Goal: Book appointment/travel/reservation

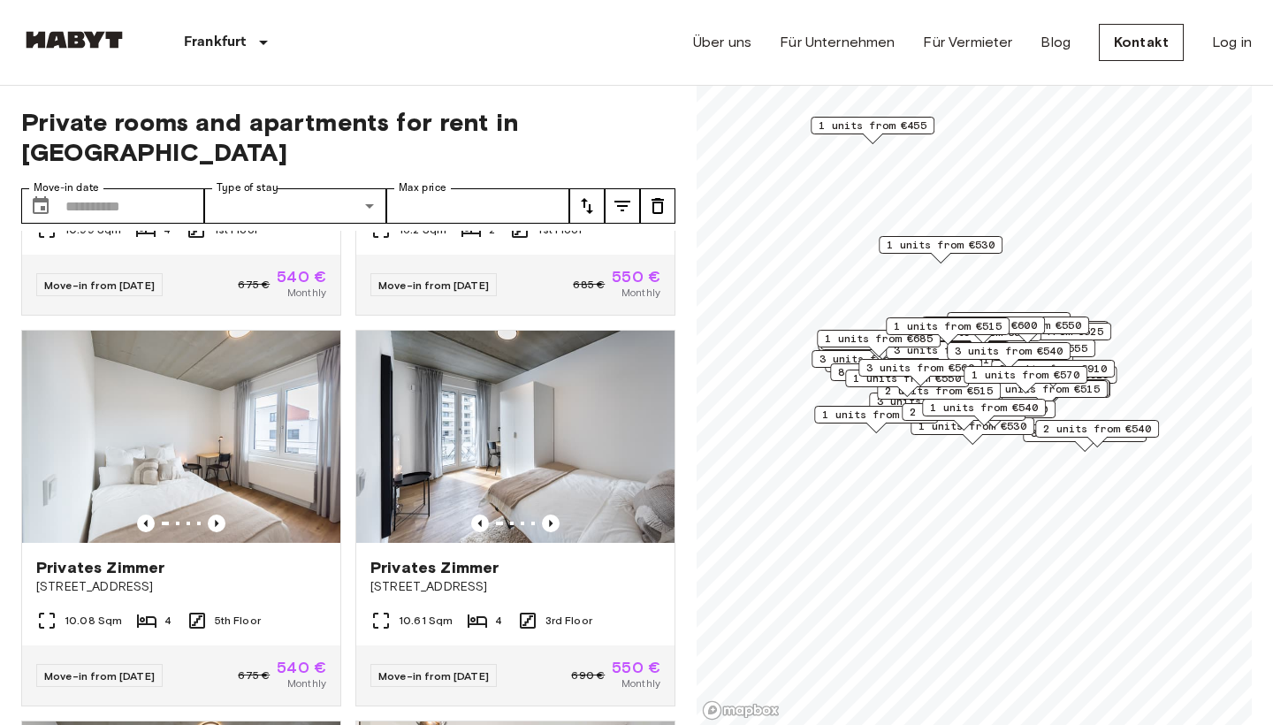
scroll to position [2499, 0]
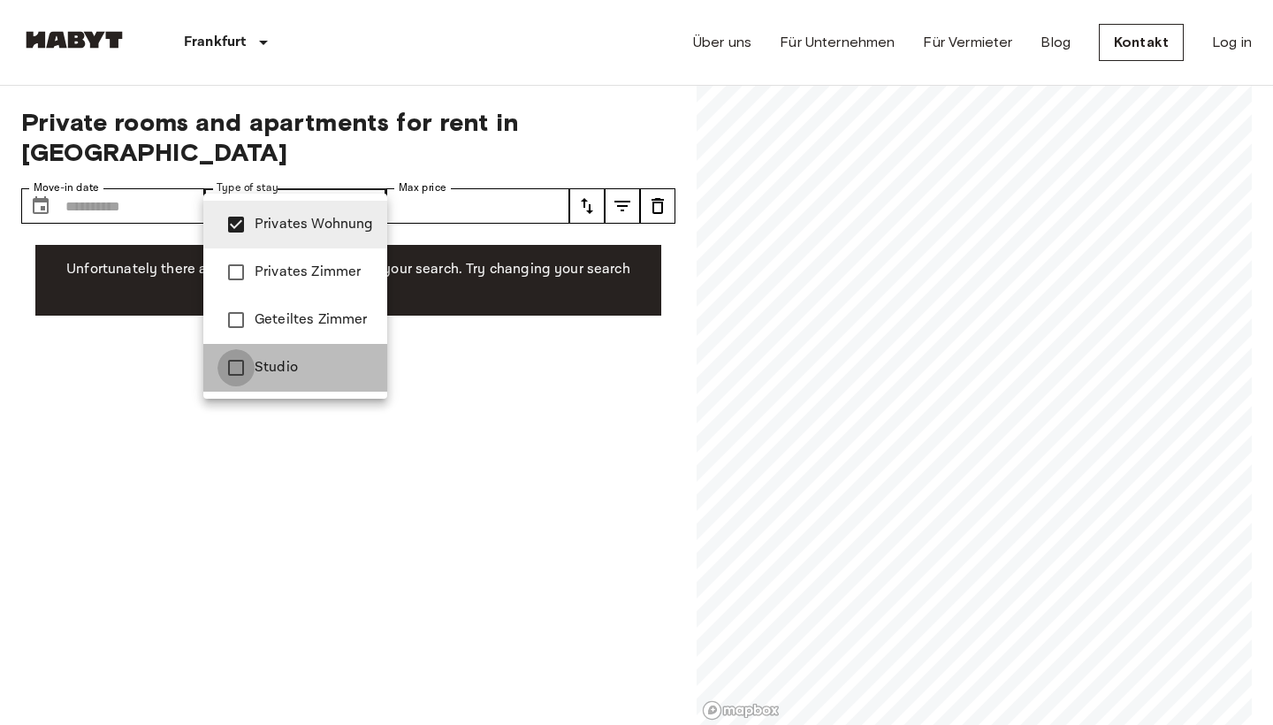
type input "**********"
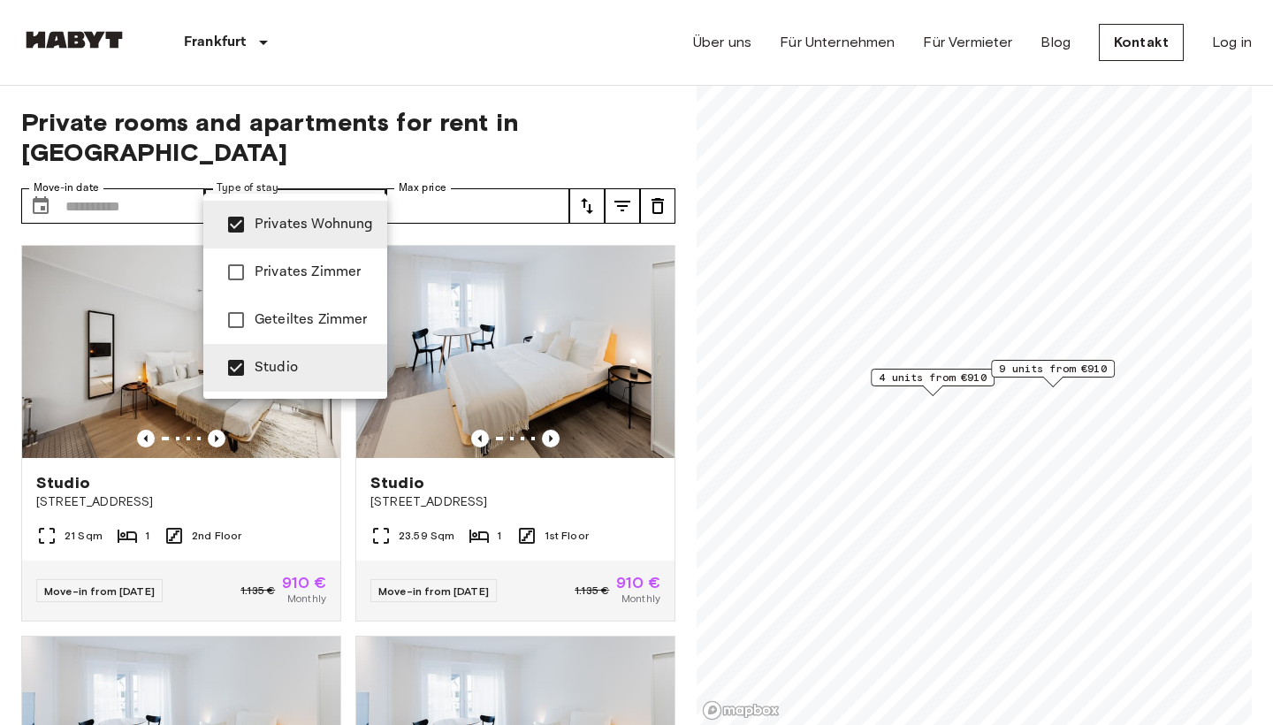
click at [408, 38] on div at bounding box center [636, 362] width 1273 height 725
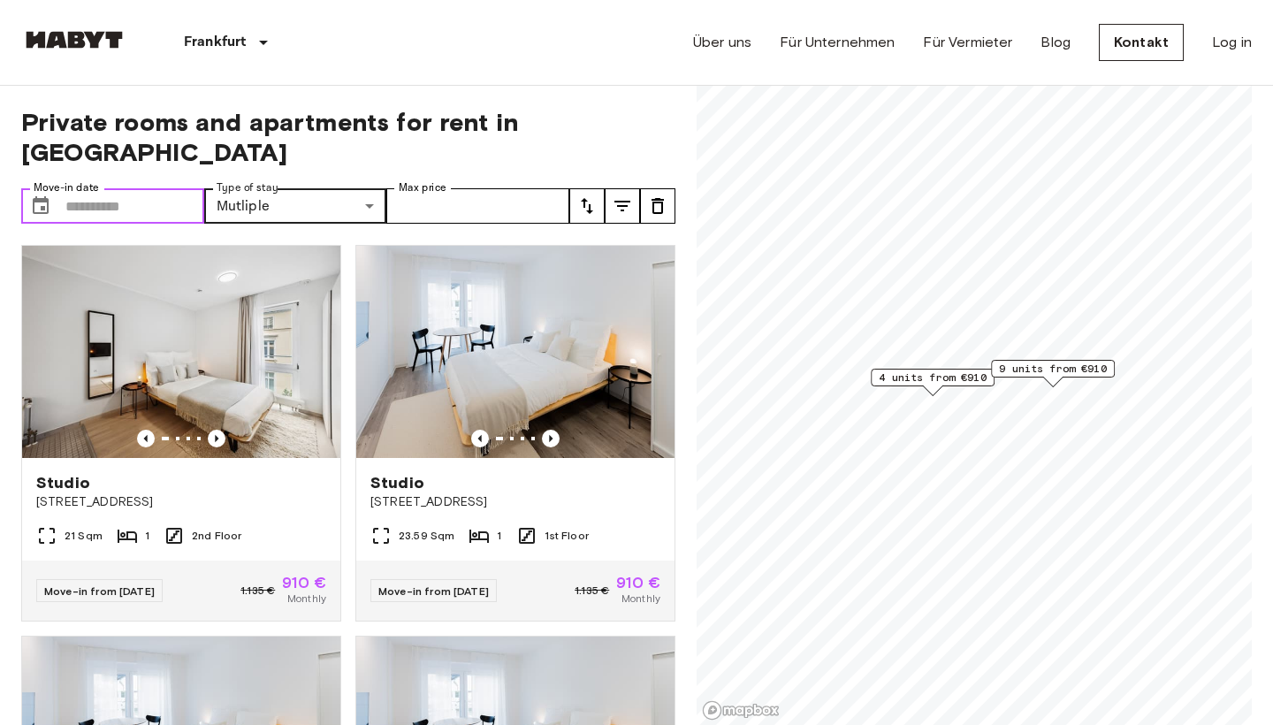
click at [126, 188] on input "Move-in date" at bounding box center [134, 205] width 139 height 35
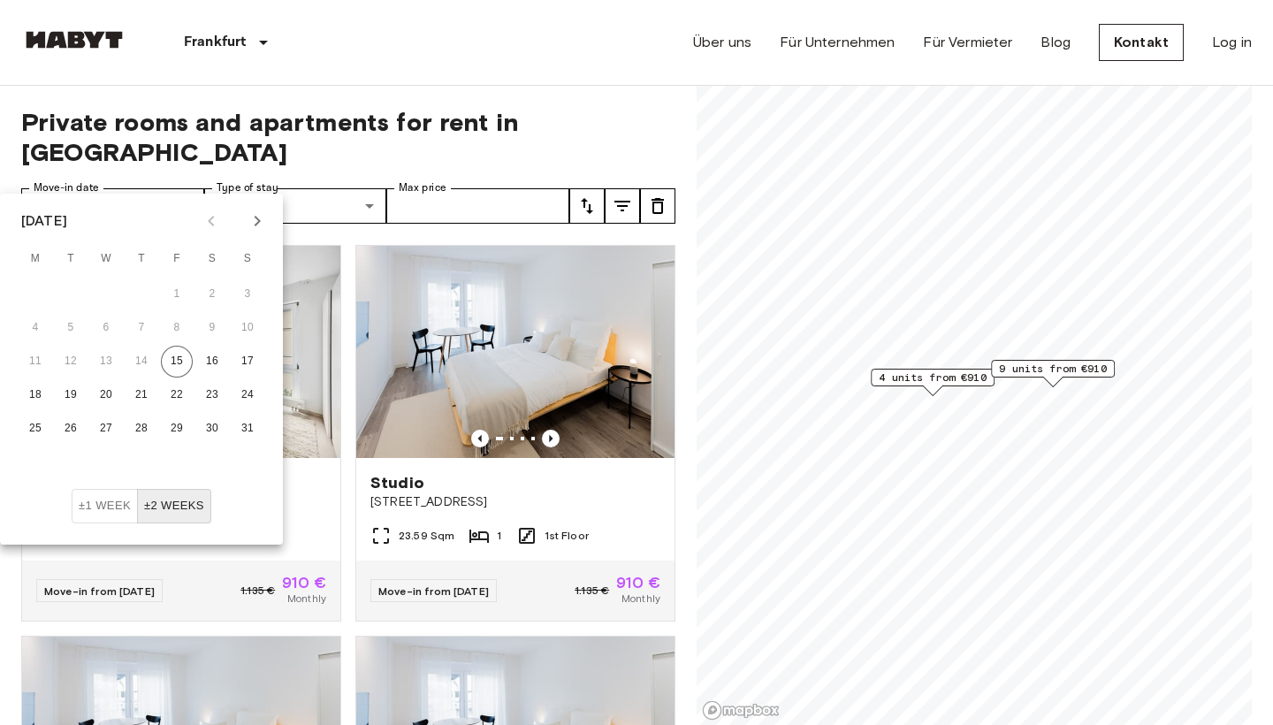
click at [267, 225] on icon "Next month" at bounding box center [257, 220] width 21 height 21
click at [43, 355] on button "15" at bounding box center [35, 362] width 32 height 32
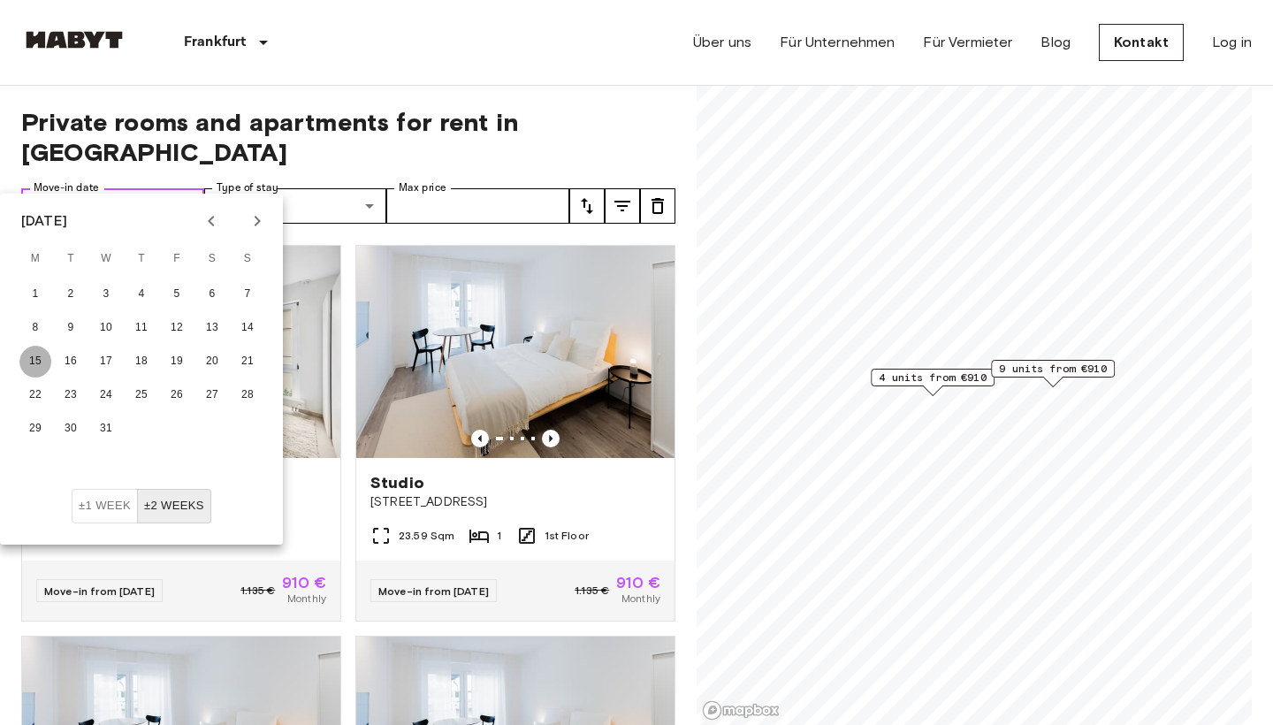
type input "**********"
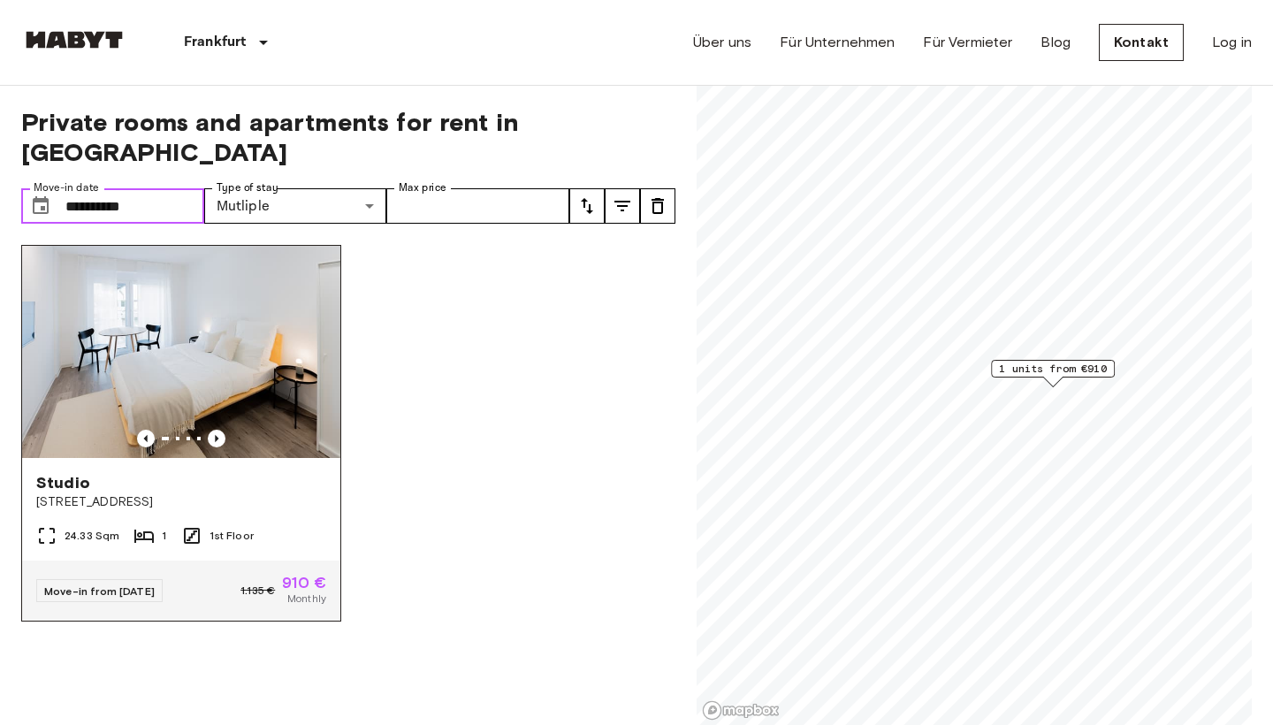
click at [149, 333] on img at bounding box center [181, 352] width 318 height 212
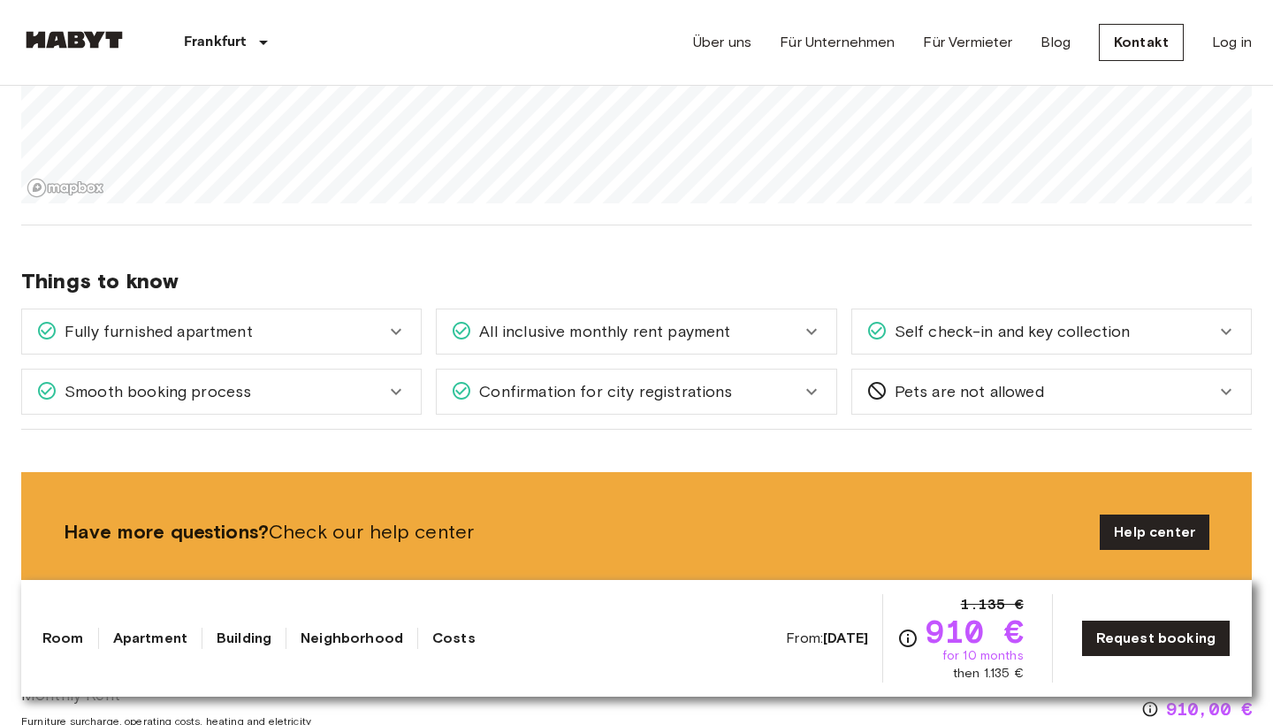
scroll to position [1334, 0]
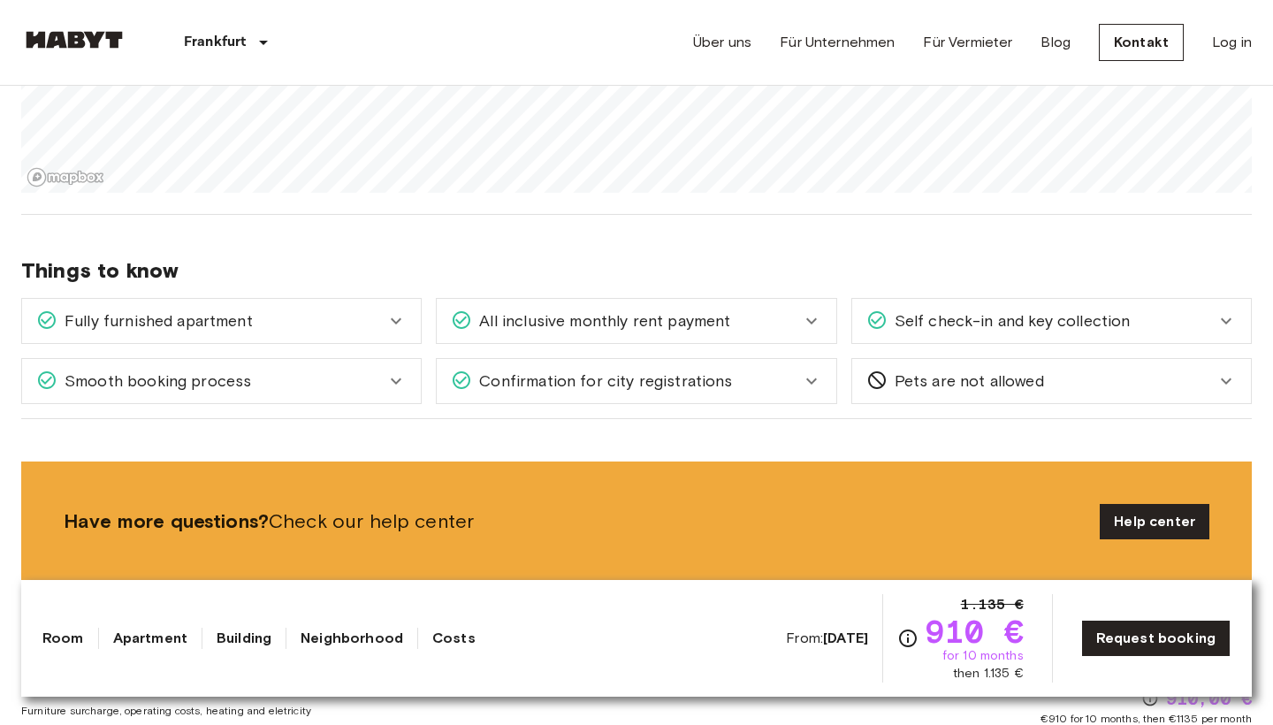
click at [699, 309] on span "All inclusive monthly rent payment" at bounding box center [601, 320] width 258 height 23
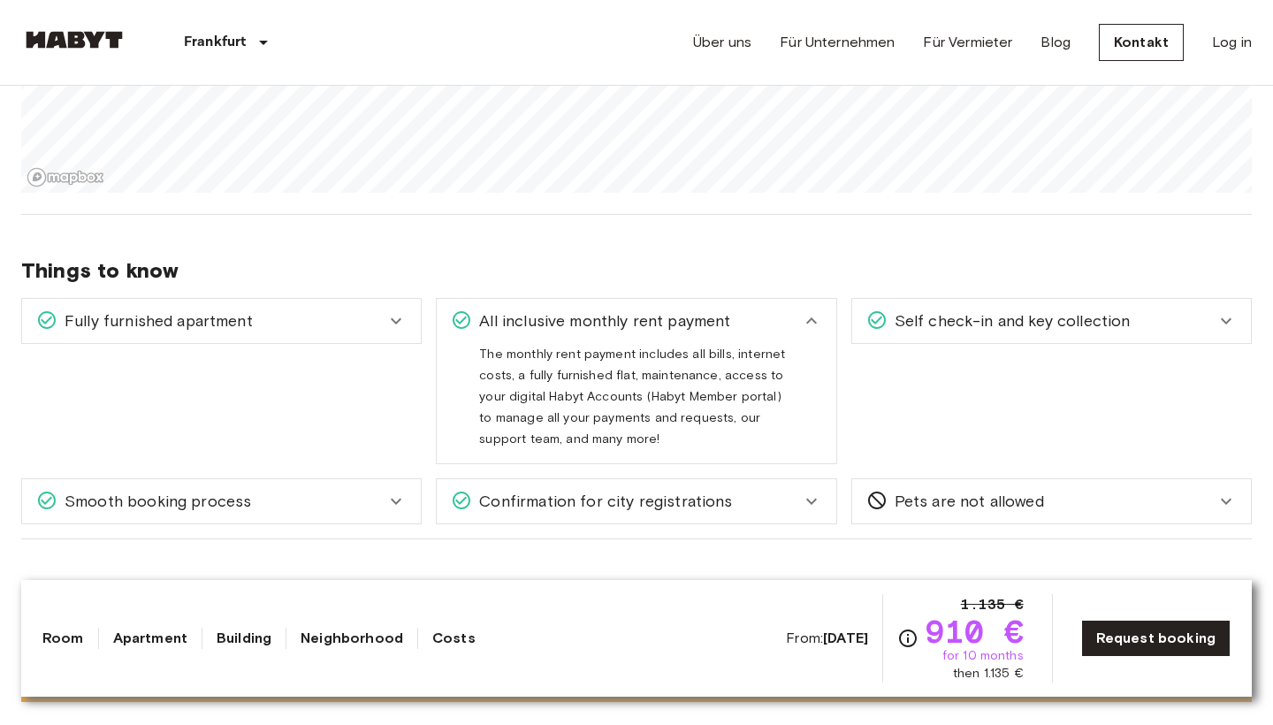
click at [775, 309] on div "All inclusive monthly rent payment" at bounding box center [625, 320] width 349 height 23
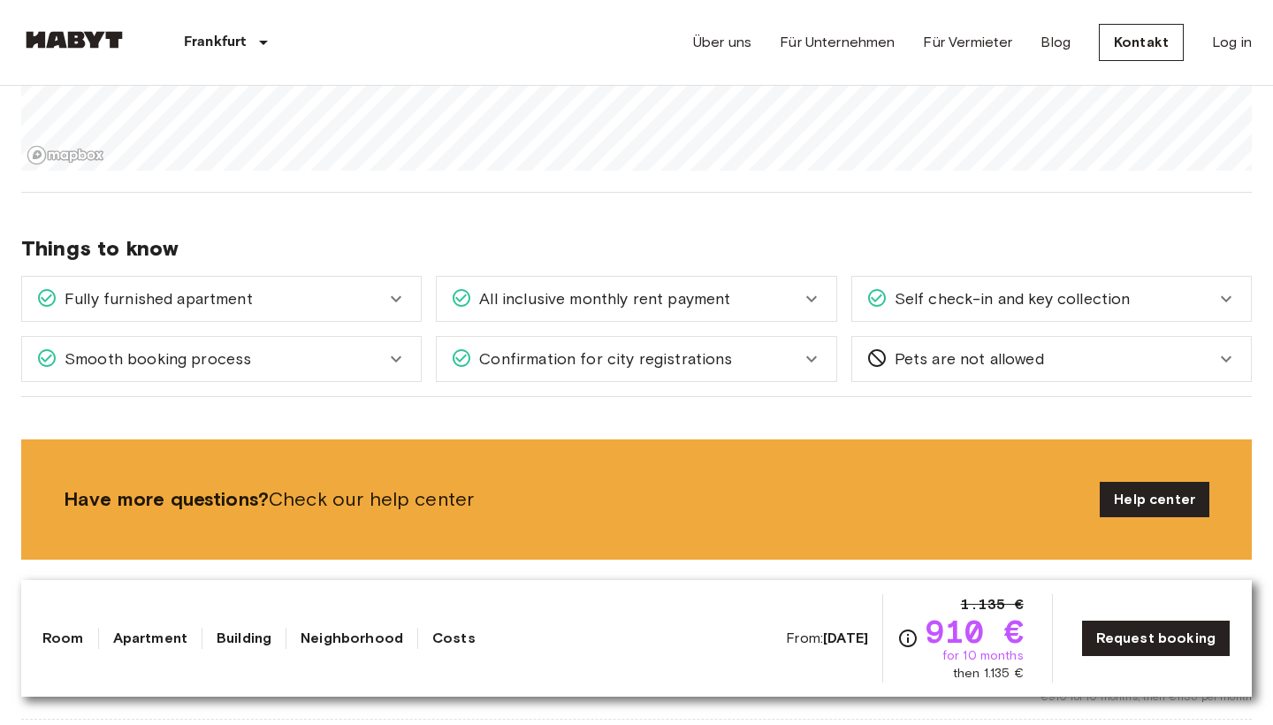
scroll to position [1398, 0]
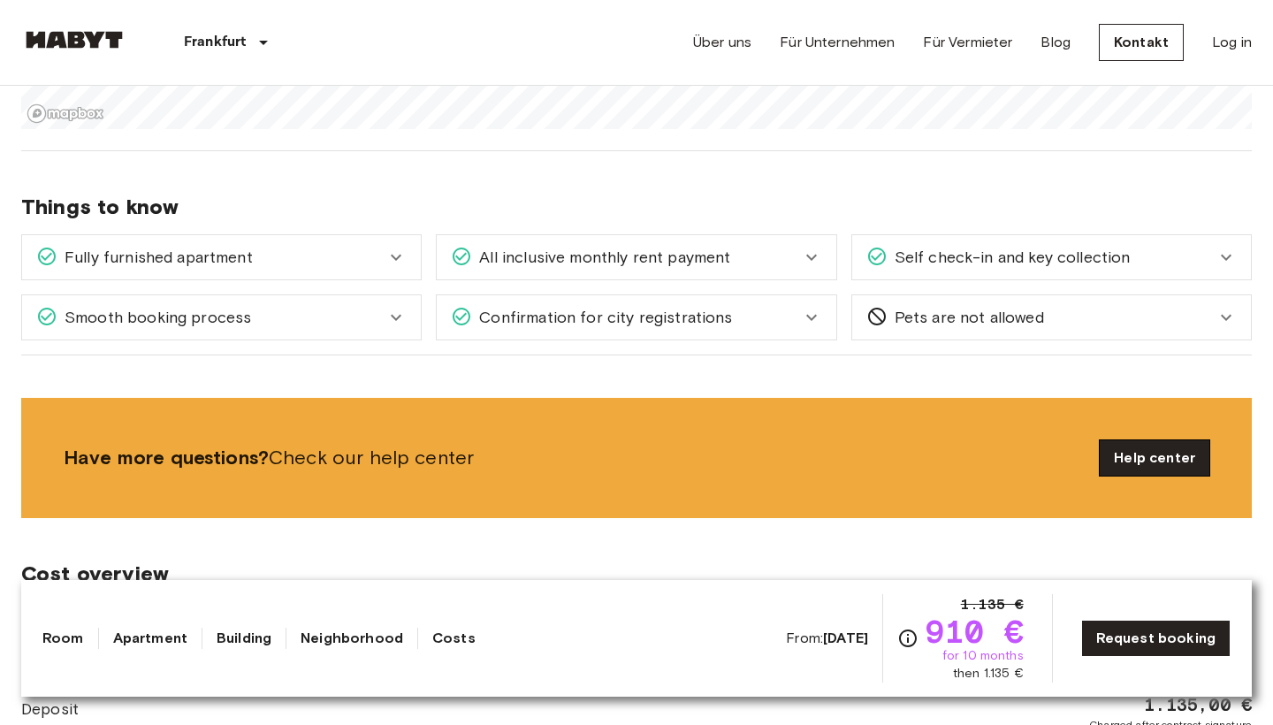
click at [1120, 440] on link "Help center" at bounding box center [1155, 457] width 110 height 35
